Goal: Information Seeking & Learning: Learn about a topic

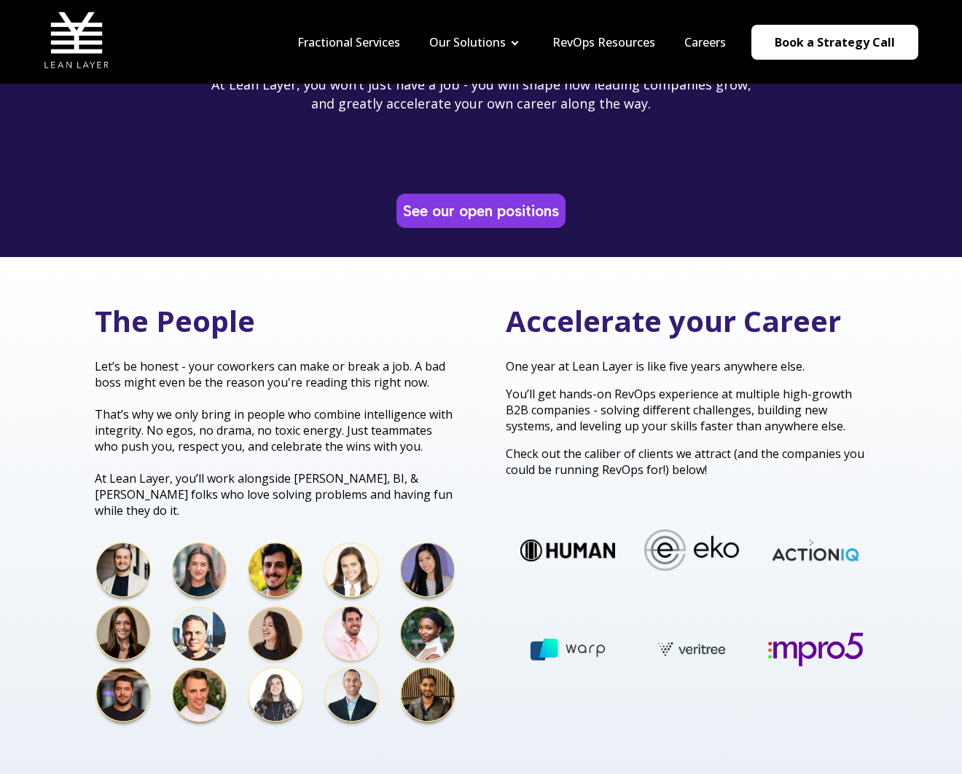
scroll to position [176, 0]
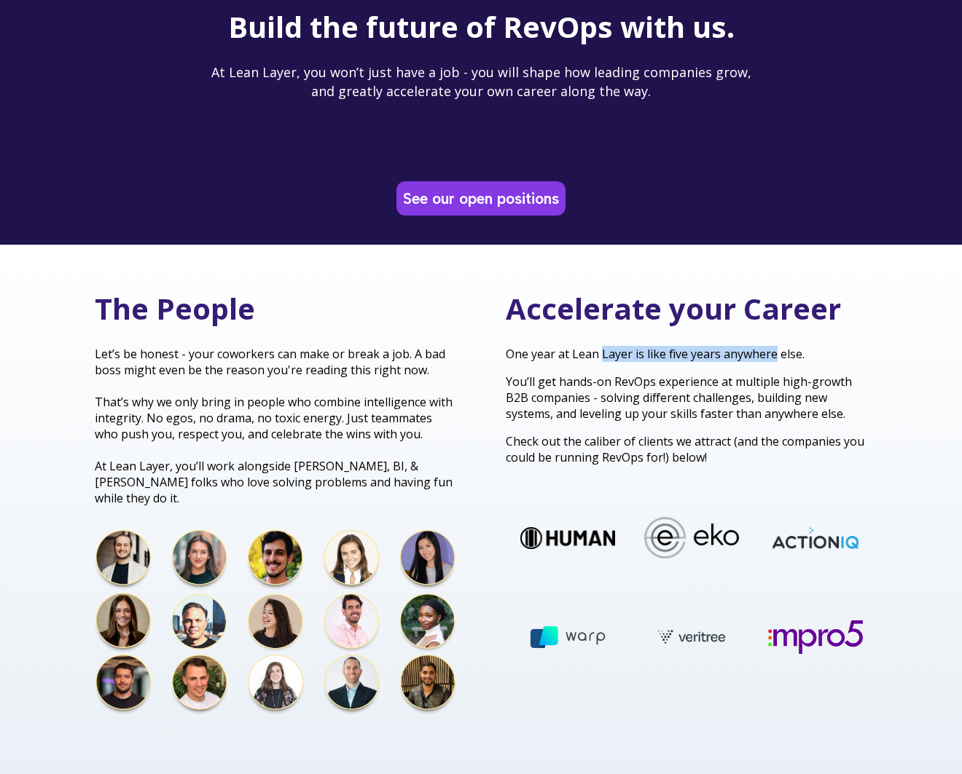
drag, startPoint x: 603, startPoint y: 350, endPoint x: 775, endPoint y: 352, distance: 172.7
click at [774, 350] on p "One year at Lean Layer is like five years anywhere else." at bounding box center [686, 354] width 361 height 16
click at [624, 342] on div "Accelerate your Career One year at Lean Layer is like five years anywhere else.…" at bounding box center [686, 377] width 361 height 176
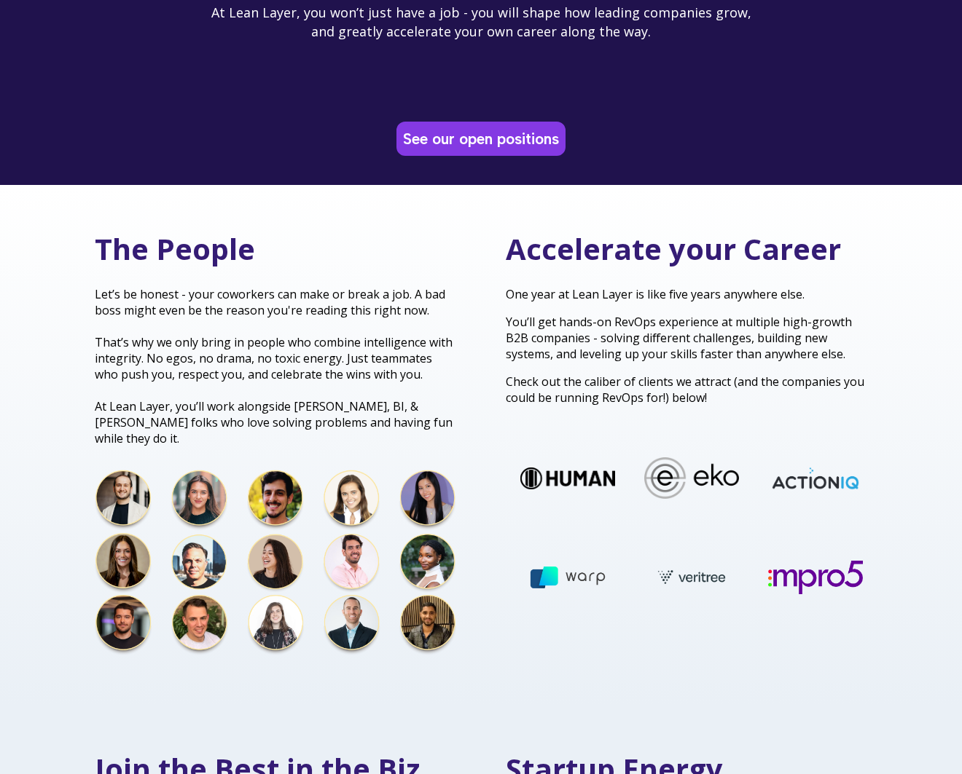
scroll to position [243, 0]
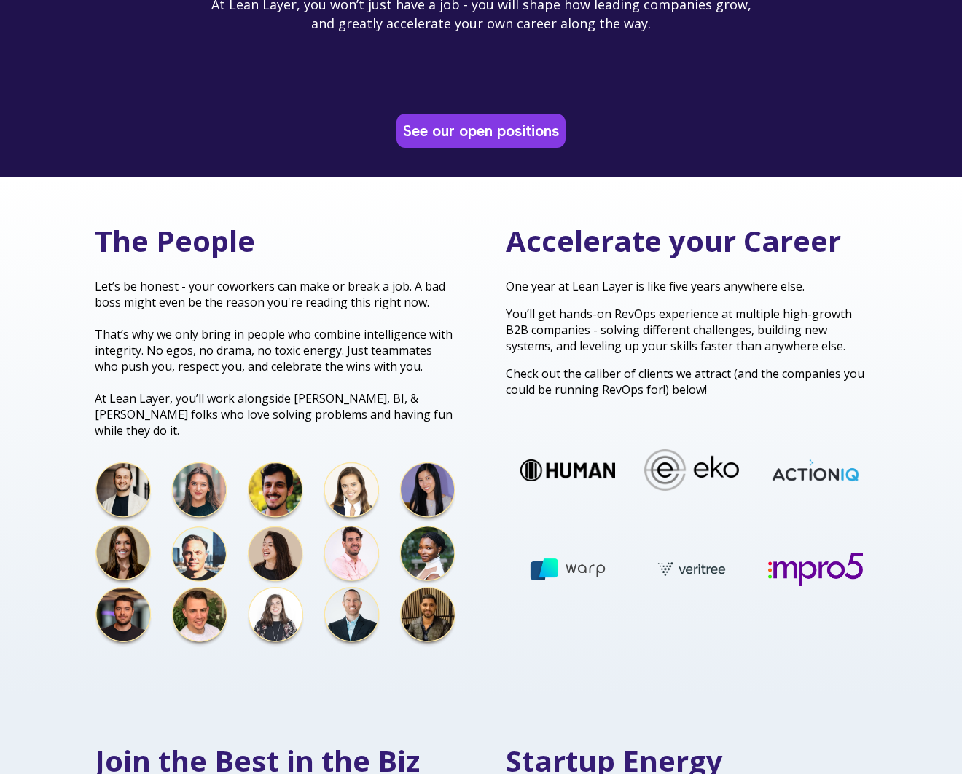
click at [477, 319] on div "The People Let’s be honest - your coworkers can make or break a job. A bad boss…" at bounding box center [480, 437] width 801 height 433
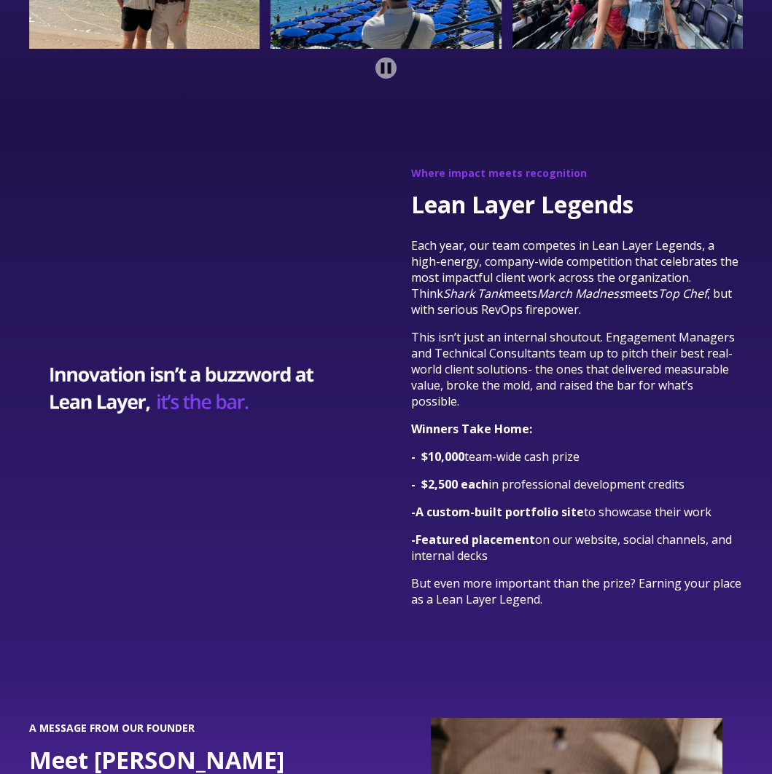
scroll to position [3014, 0]
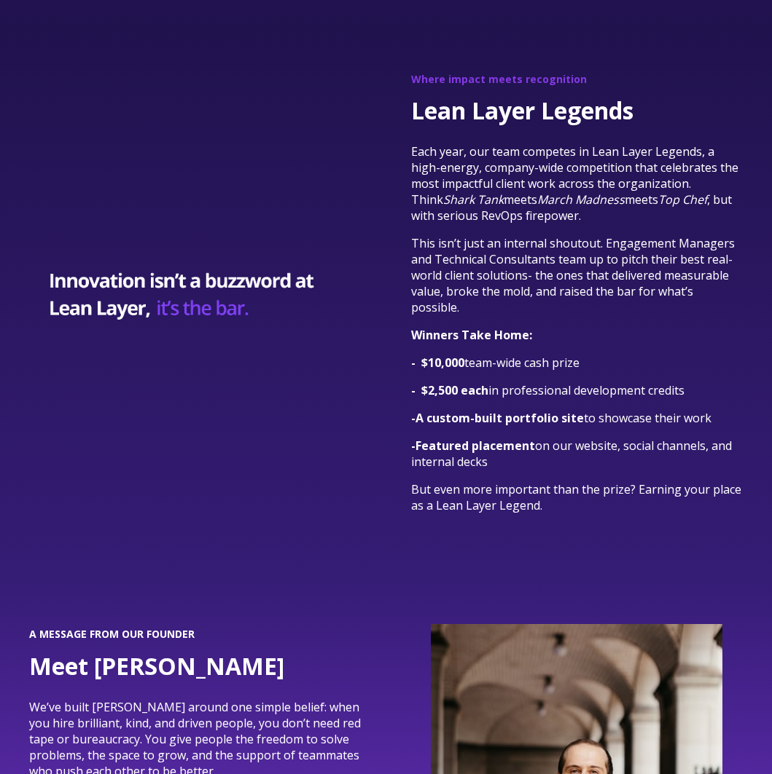
click at [588, 458] on p "- Featured placement on our website, social channels, and internal decks" at bounding box center [576, 454] width 331 height 32
drag, startPoint x: 659, startPoint y: 466, endPoint x: 395, endPoint y: 205, distance: 370.9
click at [396, 208] on div "Where impact meets recognition Lean Layer Legends Each year, our team competes …" at bounding box center [576, 305] width 361 height 466
click at [584, 187] on span "Each year, our team competes in Lean Layer Legends, a high-energy, company-wide…" at bounding box center [574, 184] width 327 height 80
click at [752, 218] on div "Where impact meets recognition Lean Layer Legends Each year, our team competes …" at bounding box center [576, 305] width 361 height 466
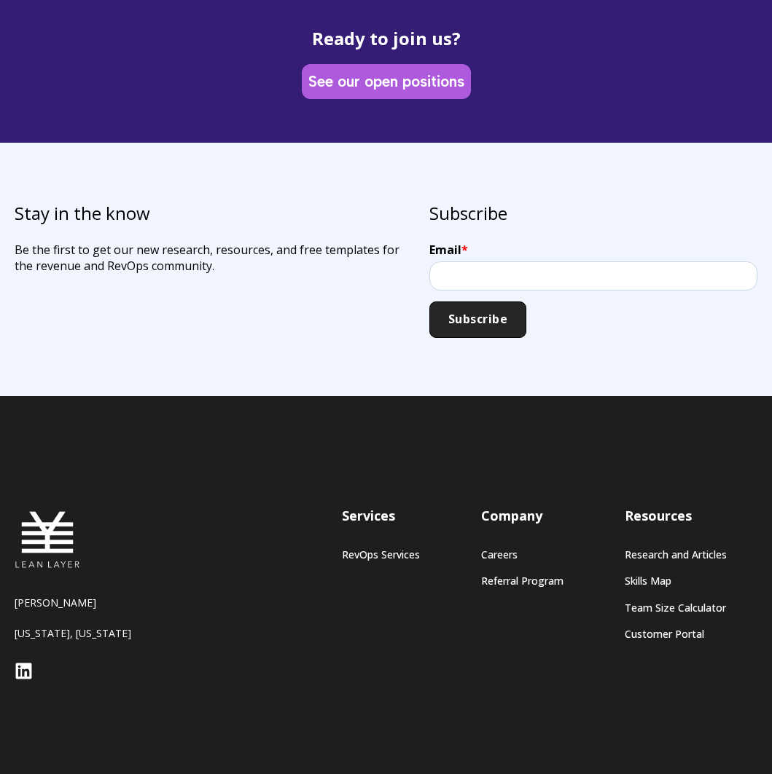
scroll to position [4188, 0]
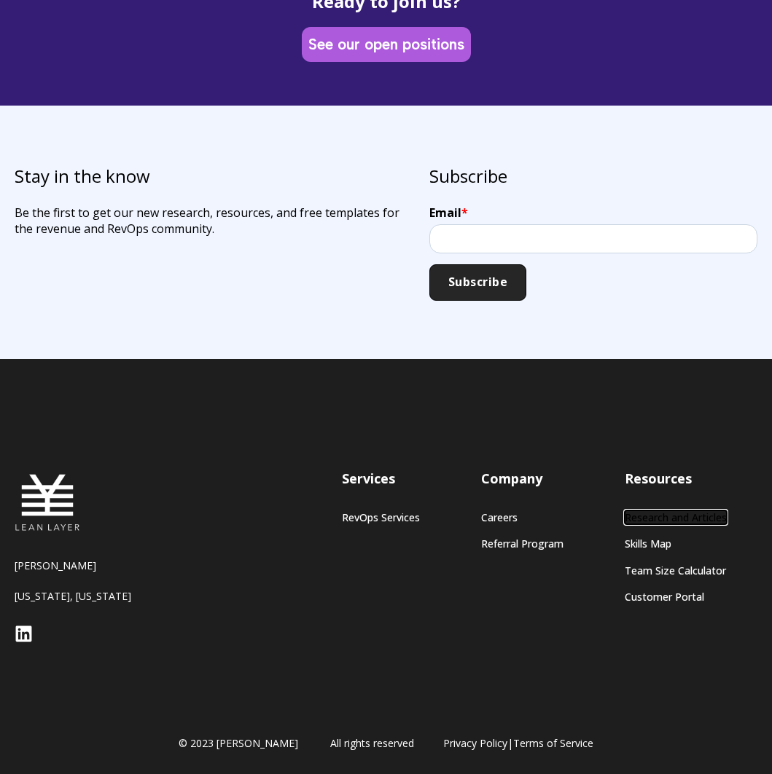
click at [666, 518] on link "Research and Articles" at bounding box center [675, 517] width 102 height 12
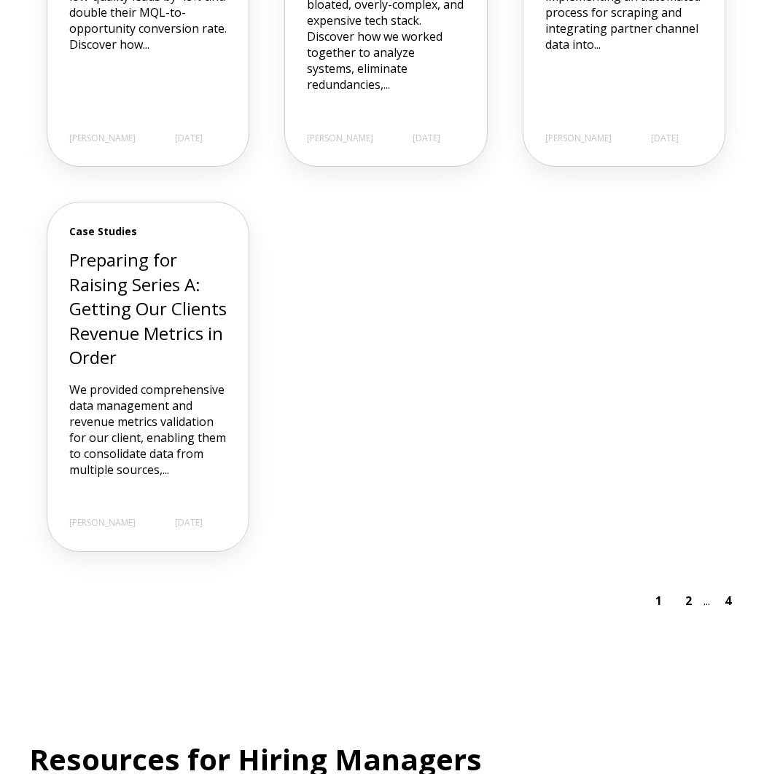
scroll to position [1641, 0]
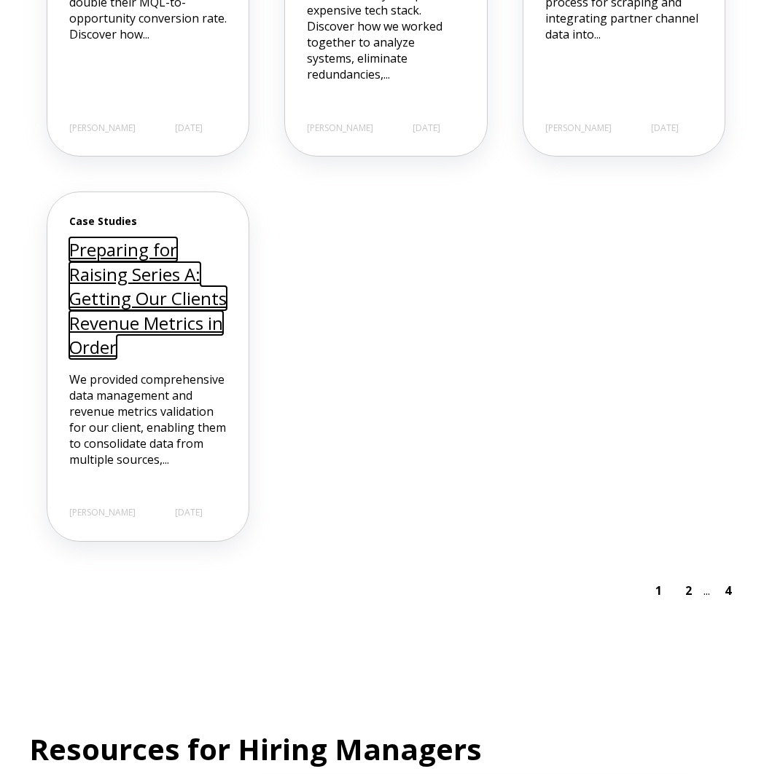
click at [144, 282] on link "Preparing for Raising Series A: Getting Our Clients Revenue Metrics in Order" at bounding box center [147, 299] width 157 height 122
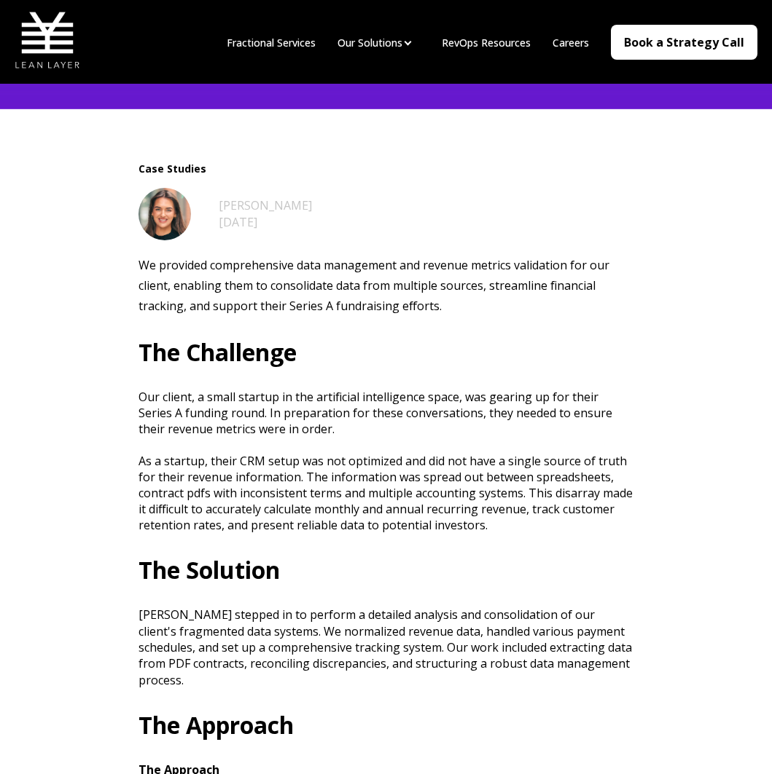
scroll to position [336, 0]
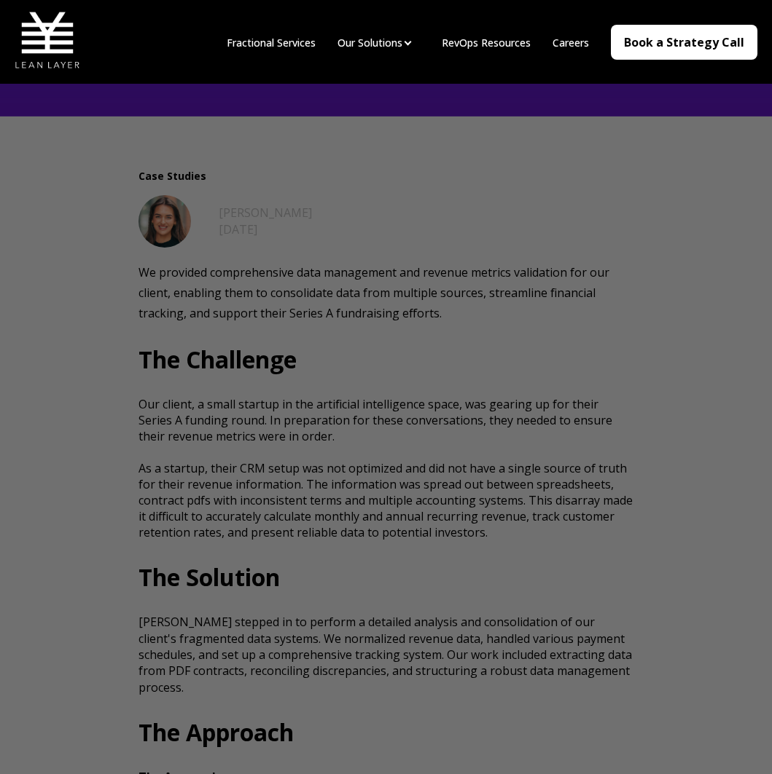
click at [689, 318] on div at bounding box center [390, 391] width 780 height 782
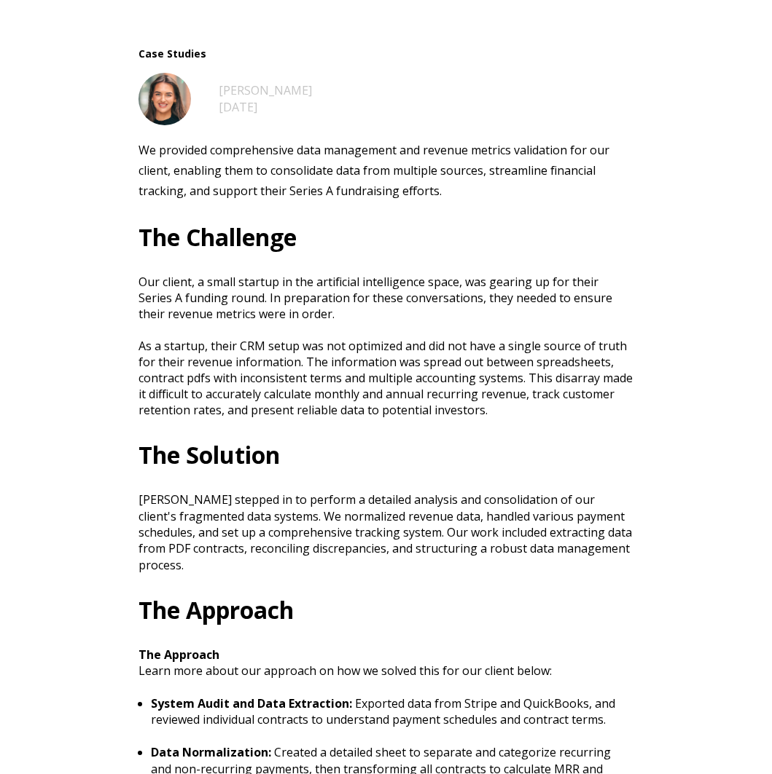
scroll to position [0, 0]
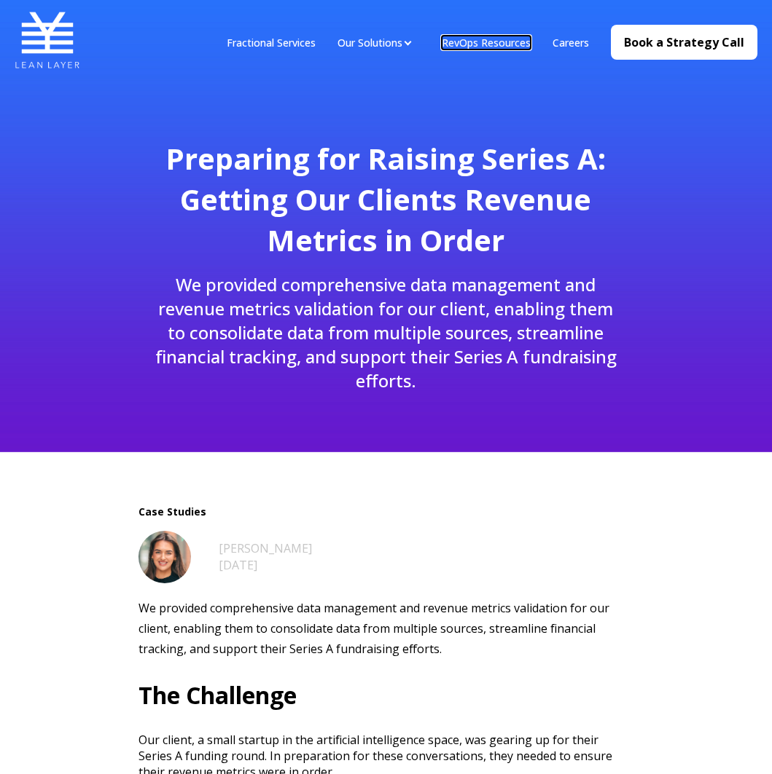
click at [476, 44] on link "RevOps Resources" at bounding box center [485, 43] width 89 height 14
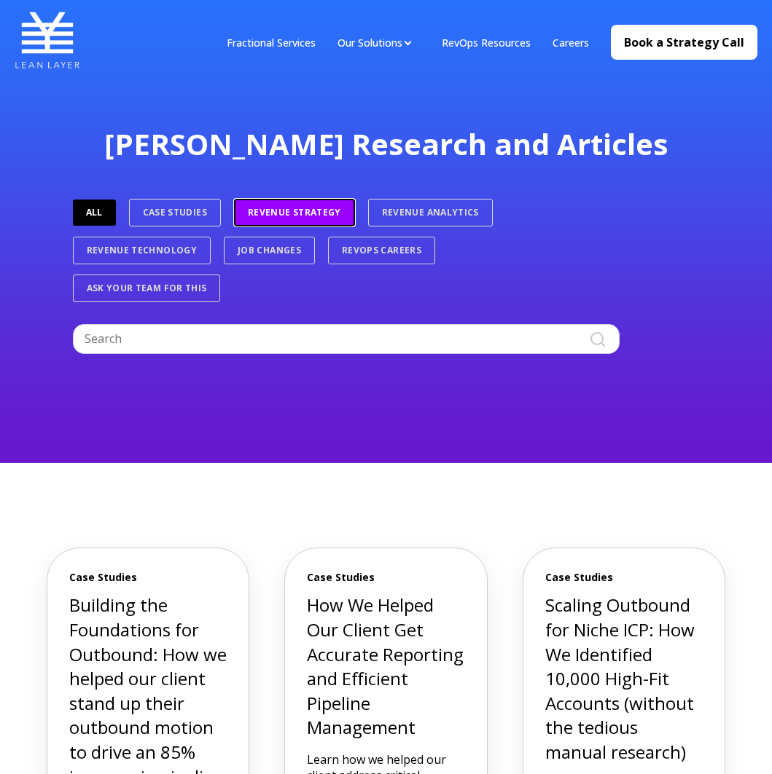
click at [280, 219] on link "Revenue Strategy" at bounding box center [294, 213] width 121 height 28
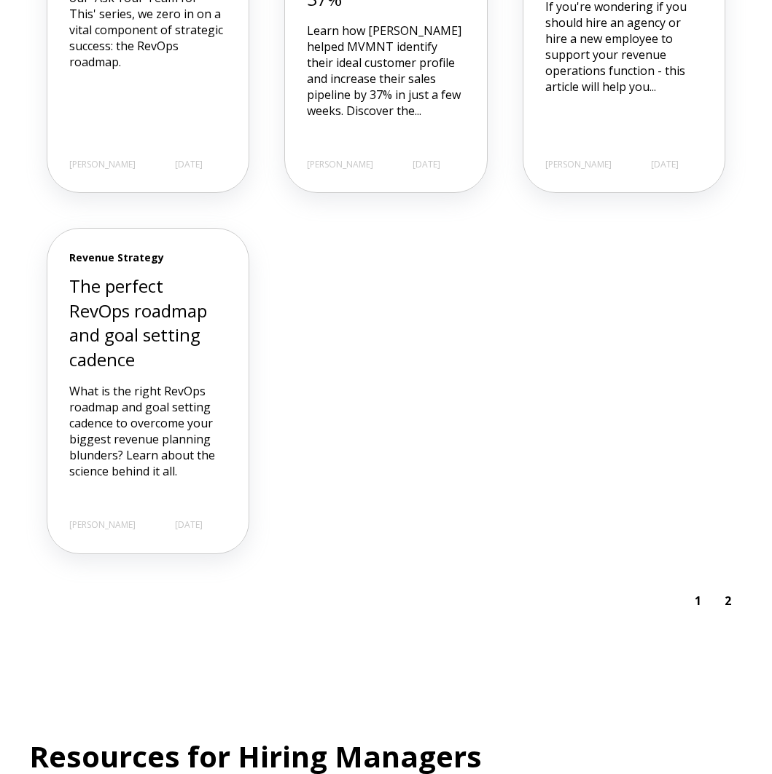
scroll to position [1429, 0]
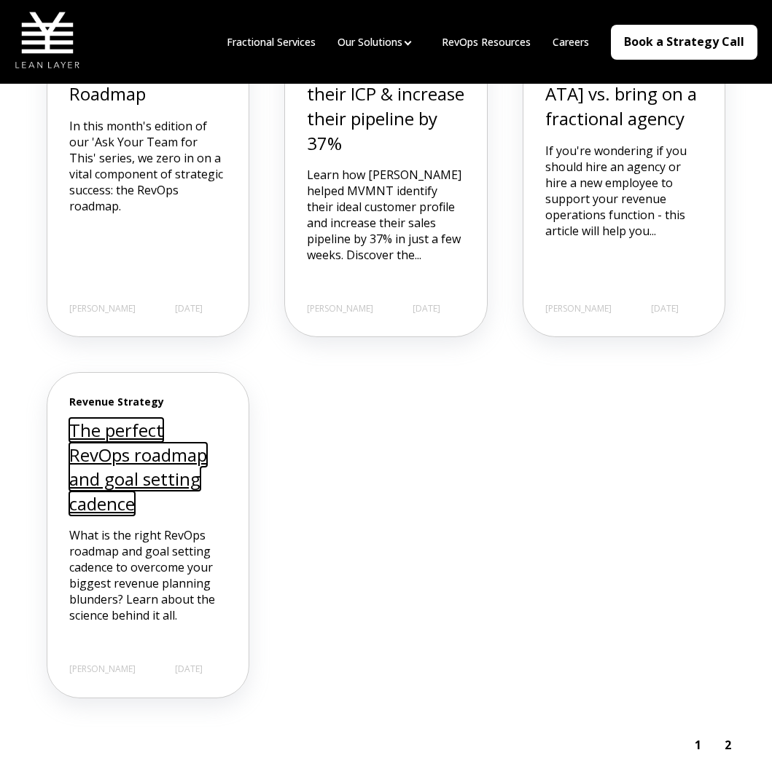
click at [158, 500] on link "The perfect RevOps roadmap and goal setting cadence" at bounding box center [138, 467] width 138 height 98
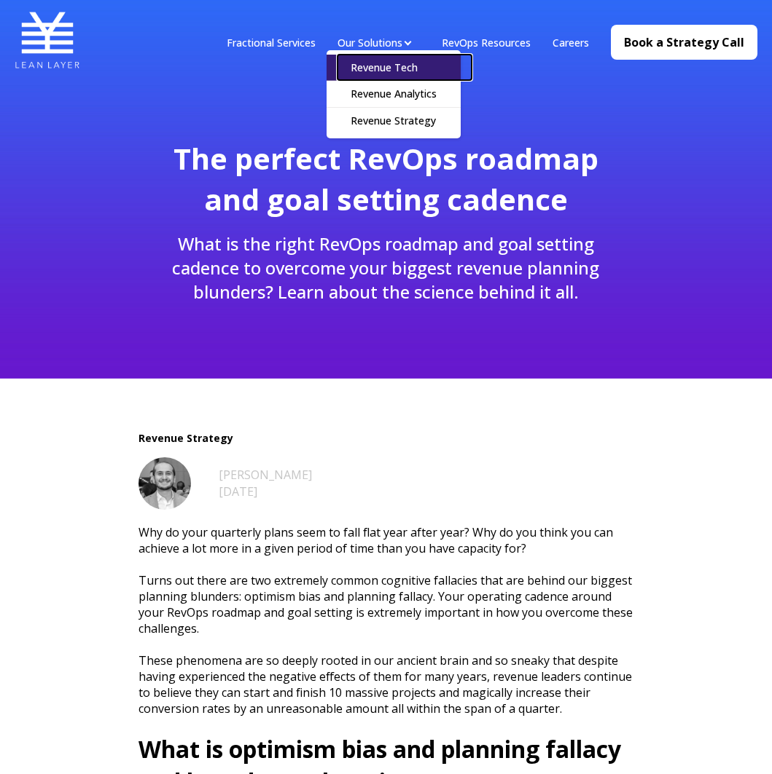
click at [411, 68] on link "Revenue Tech" at bounding box center [404, 68] width 134 height 26
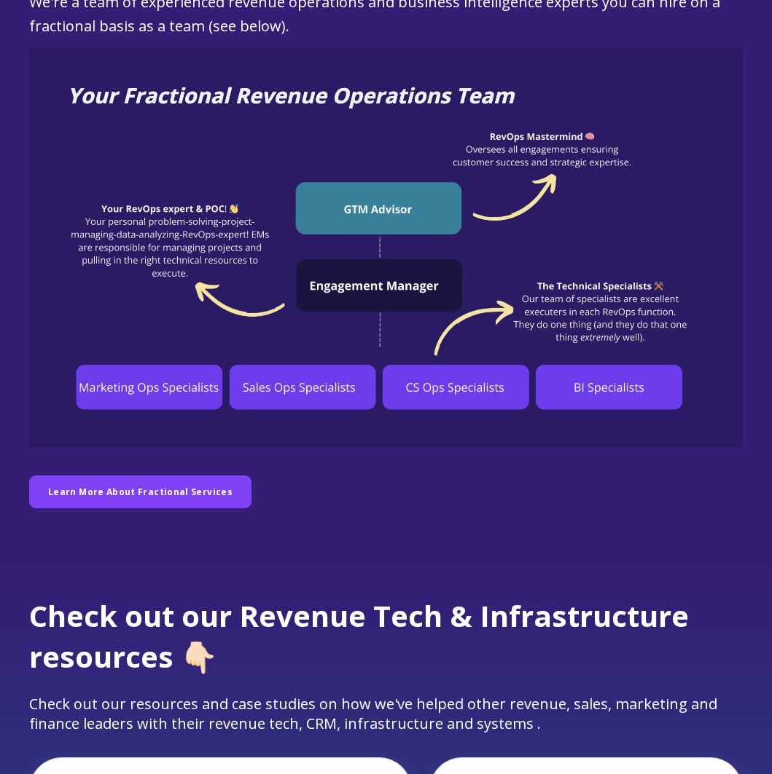
scroll to position [1078, 0]
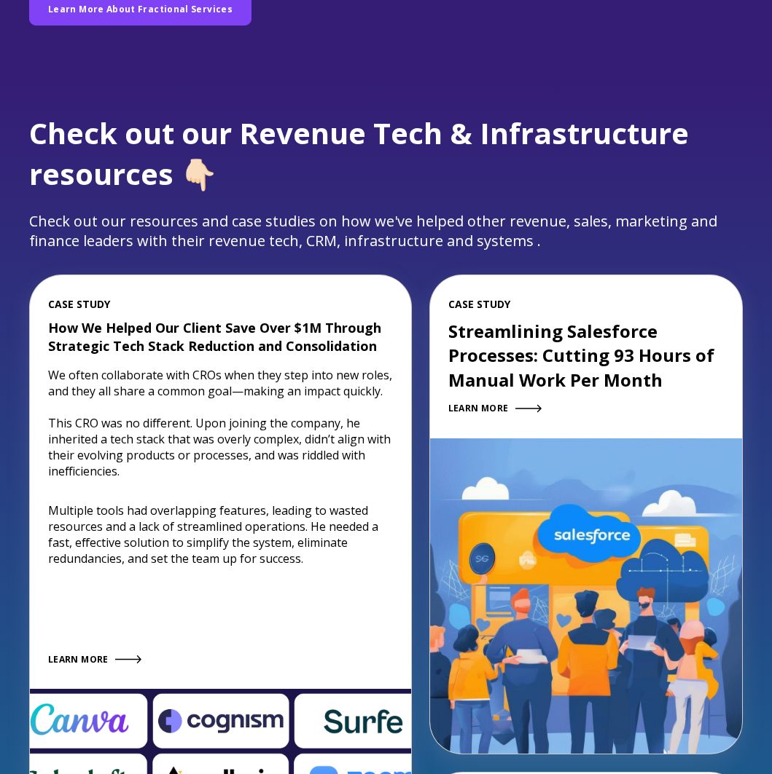
click at [750, 207] on div "Check out our Revenue Tech & Infrastructure resources 👇🏻 Check out our resource…" at bounding box center [386, 673] width 742 height 1121
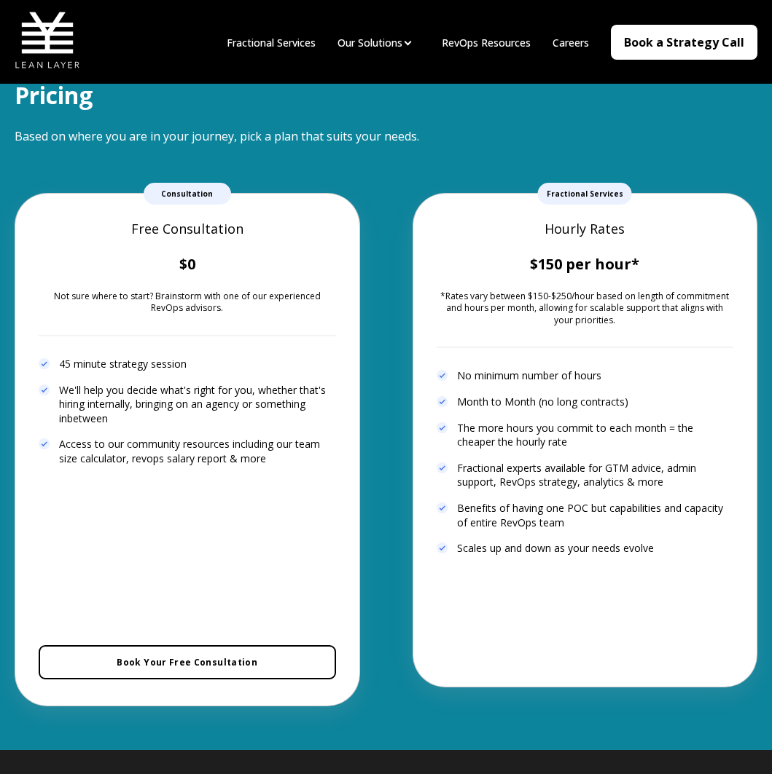
scroll to position [2626, 0]
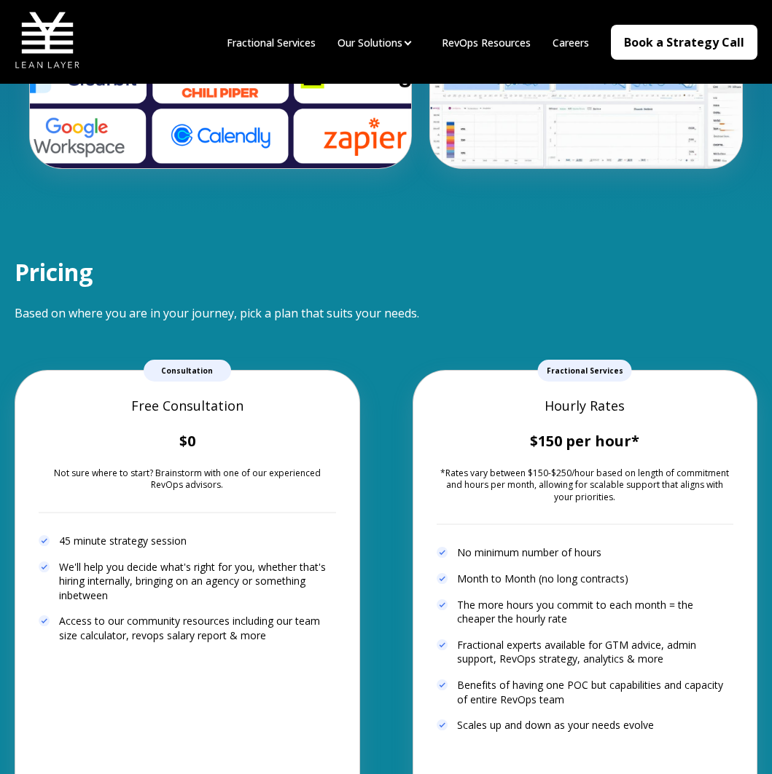
click at [570, 232] on div "Pricing Based on where you are in your journey, pick a plan that suits your nee…" at bounding box center [386, 570] width 772 height 715
